Goal: Navigation & Orientation: Find specific page/section

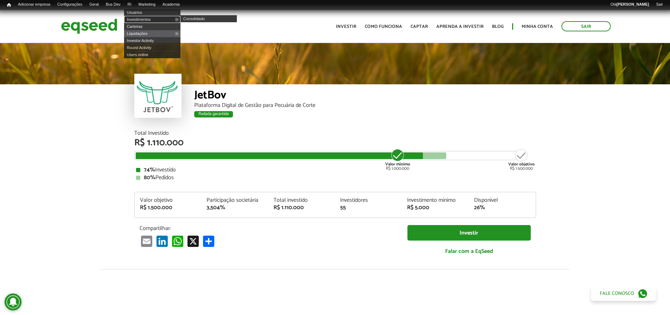
click at [147, 17] on link "Investimentos" at bounding box center [152, 19] width 56 height 7
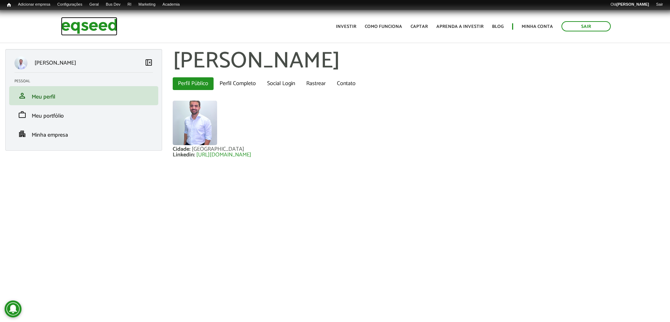
click at [93, 28] on img at bounding box center [89, 26] width 56 height 19
